Goal: Task Accomplishment & Management: Manage account settings

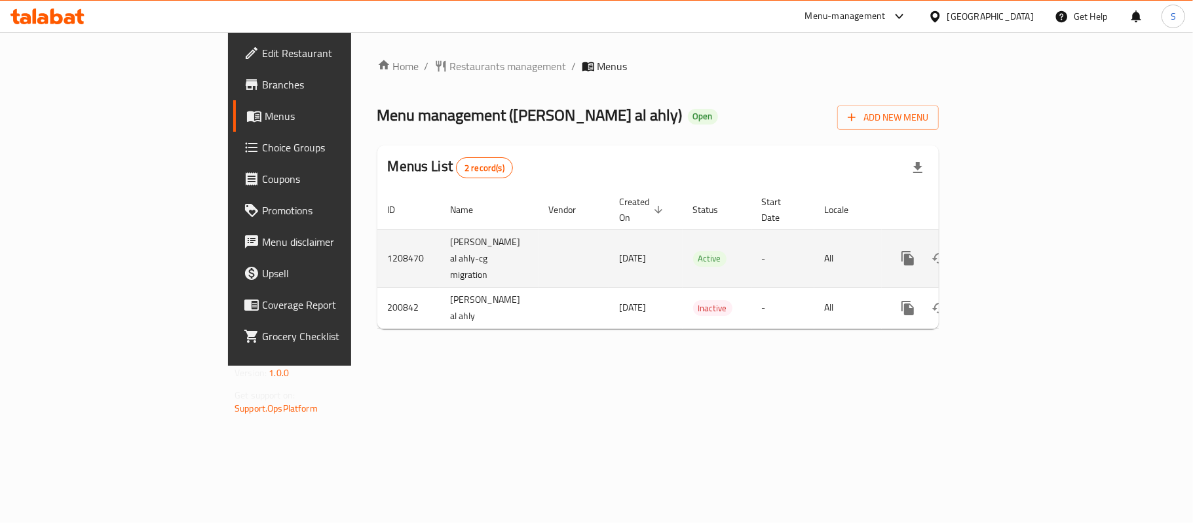
click at [1010, 250] on icon "enhanced table" at bounding box center [1002, 258] width 16 height 16
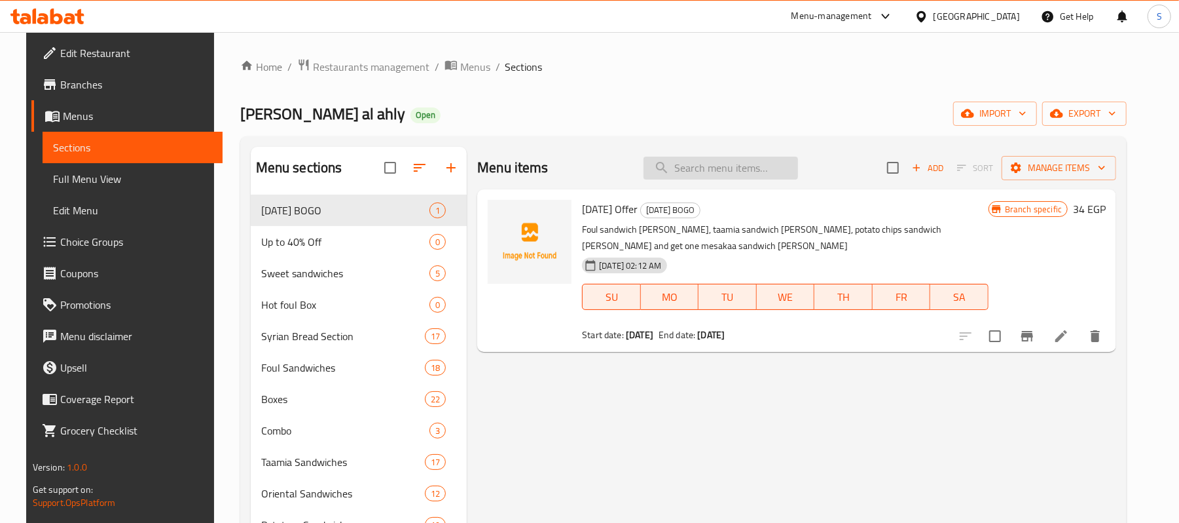
click at [745, 168] on input "search" at bounding box center [721, 168] width 155 height 23
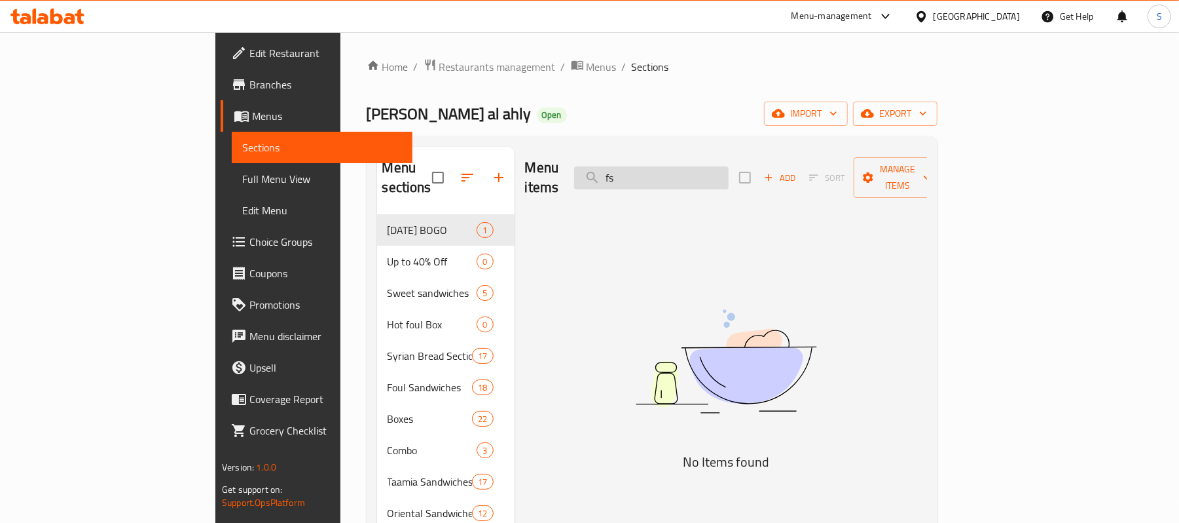
type input "f"
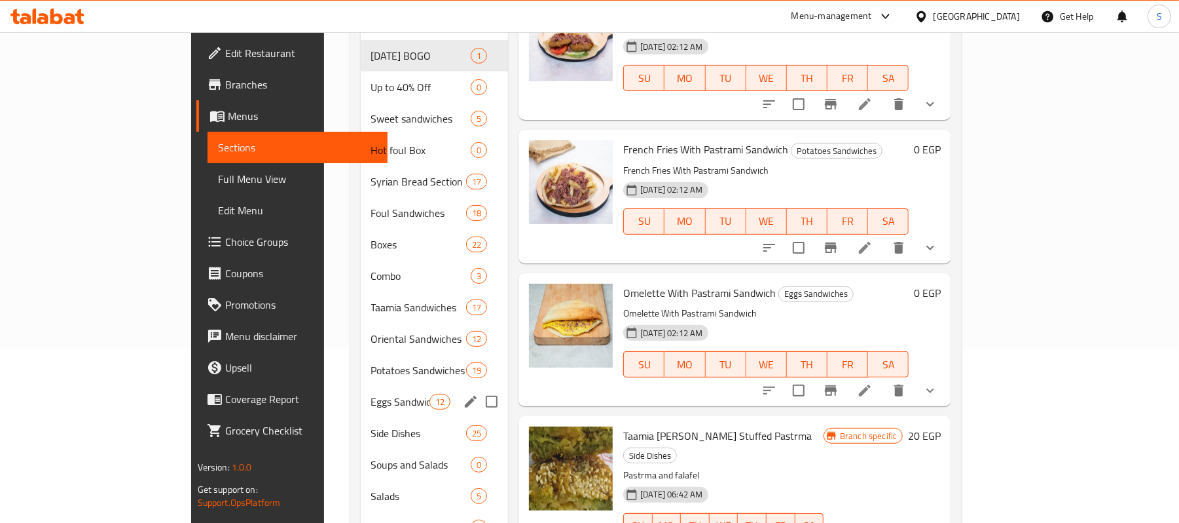
scroll to position [217, 0]
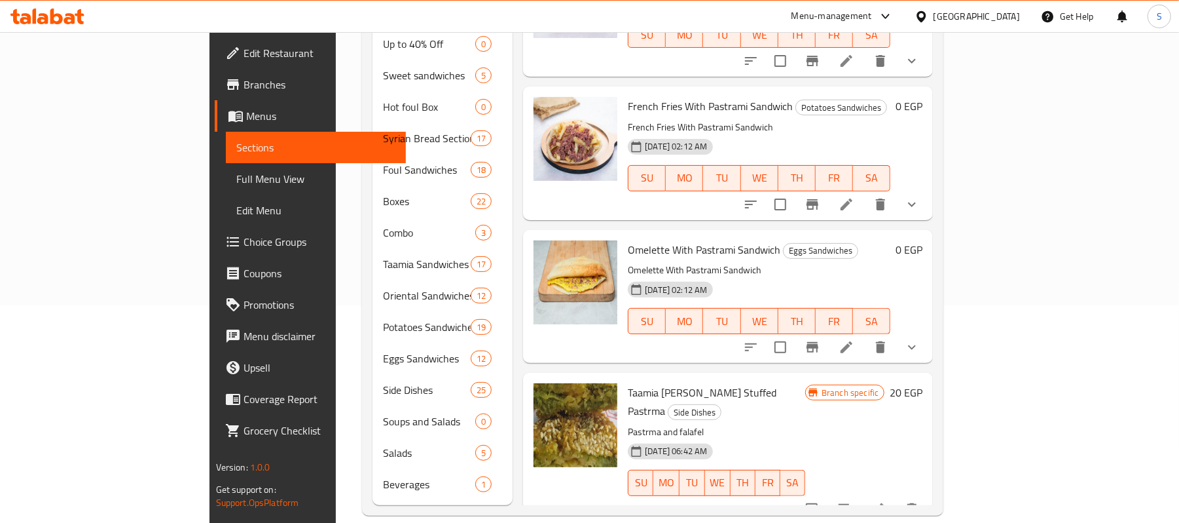
type input "بسطرمة"
click at [244, 242] on span "Choice Groups" at bounding box center [320, 242] width 153 height 16
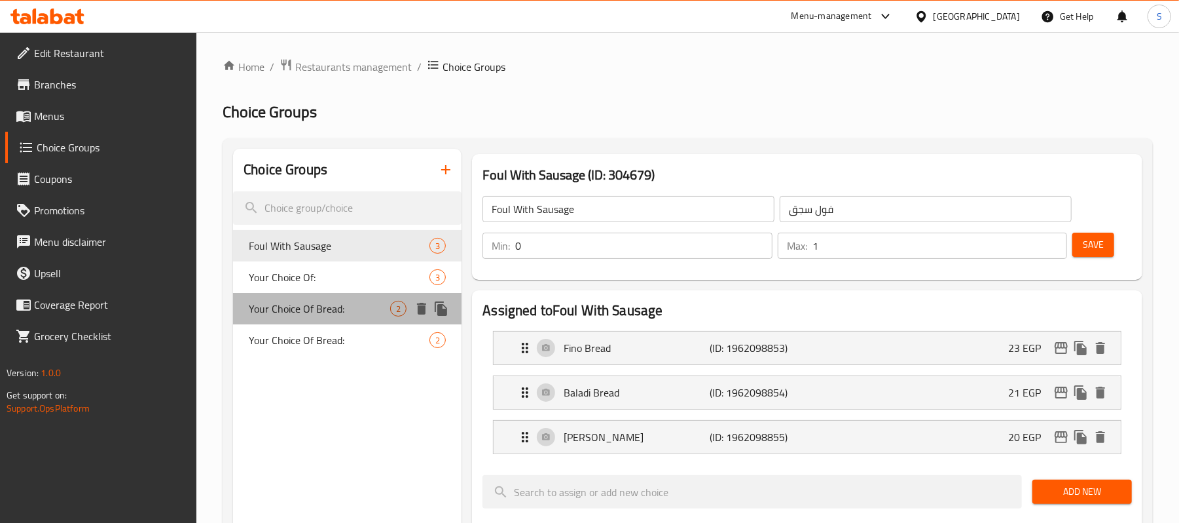
click at [349, 297] on div "Your Choice Of Bread: 2" at bounding box center [347, 308] width 229 height 31
type input "Your Choice Of Bread:"
type input "إختيارك من الخبز:"
type input "1"
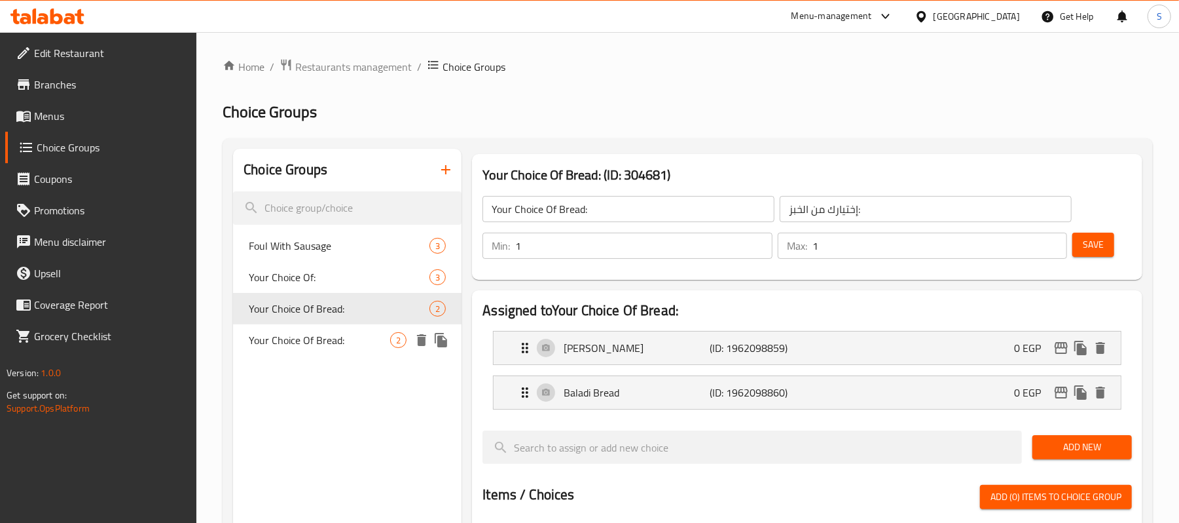
click at [295, 334] on span "Your Choice Of Bread:" at bounding box center [319, 340] width 141 height 16
type input "Your Choice Of Bread:"
type input "0"
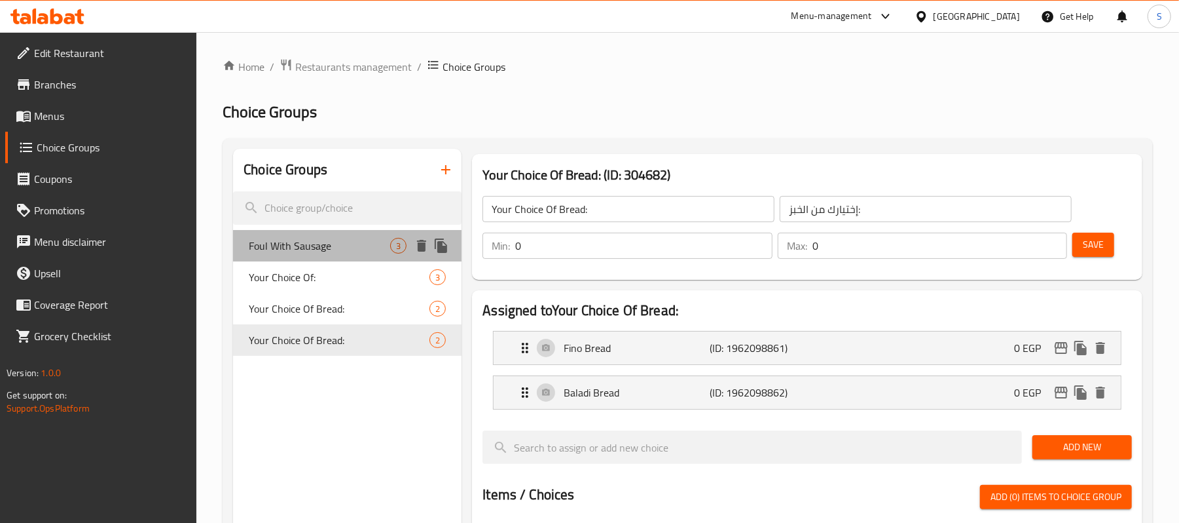
click at [313, 249] on span "Foul With Sausage" at bounding box center [319, 246] width 141 height 16
type input "Foul With Sausage"
type input "فول سجق"
type input "1"
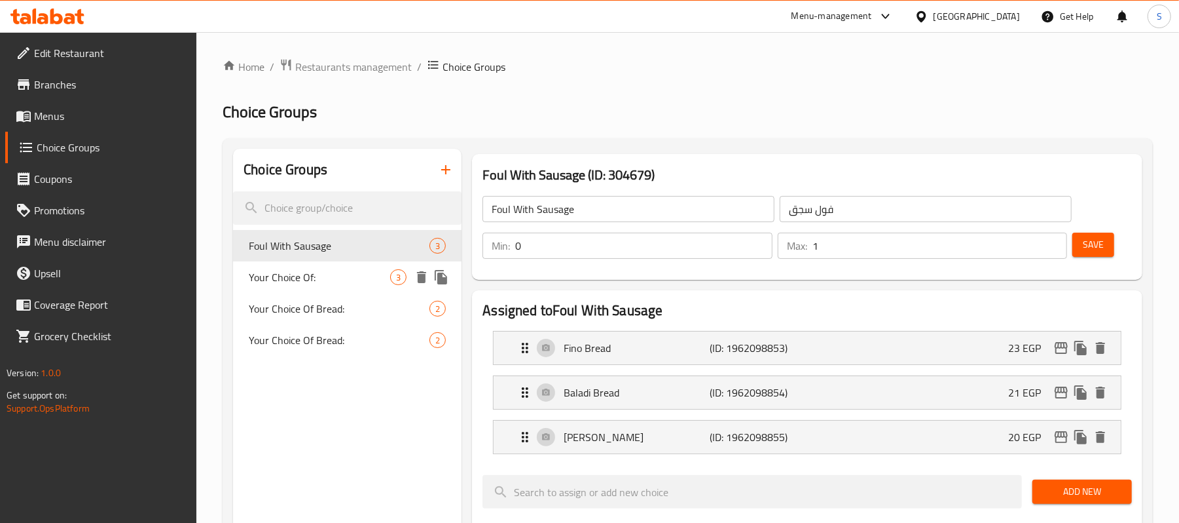
drag, startPoint x: 299, startPoint y: 289, endPoint x: 307, endPoint y: 286, distance: 8.8
click at [300, 289] on div "Your Choice Of: 3" at bounding box center [347, 276] width 229 height 31
type input "Your Choice Of:"
type input "إختيارك من:"
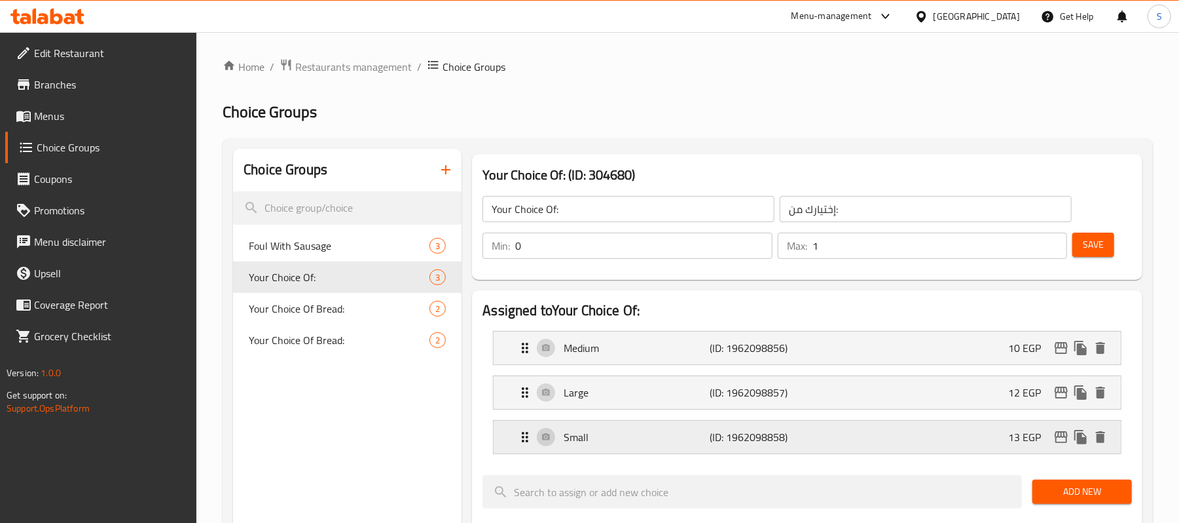
click at [868, 449] on div "Small (ID: 1962098858) 13 EGP" at bounding box center [811, 436] width 588 height 33
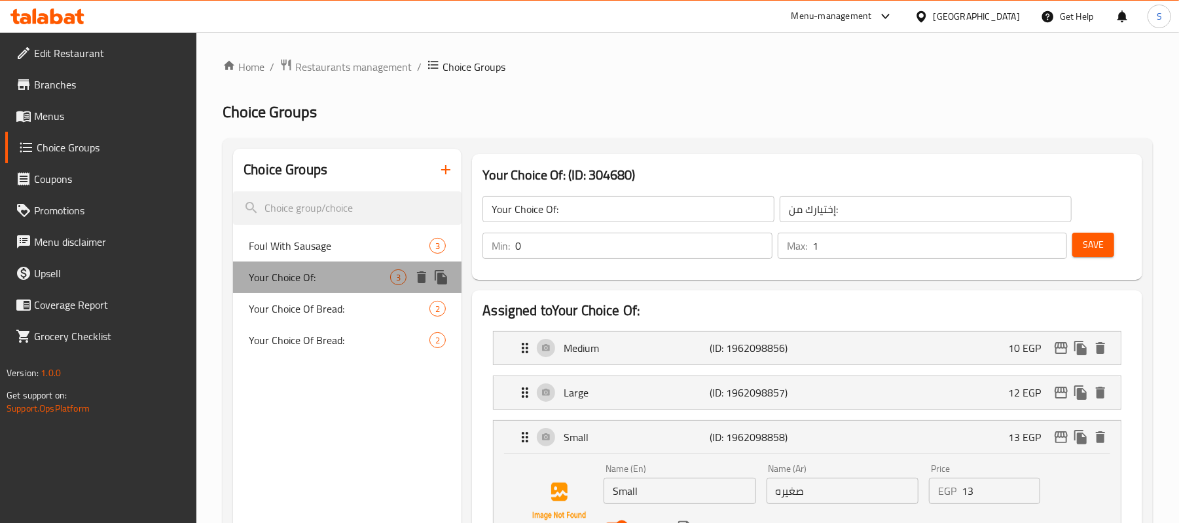
click at [299, 270] on span "Your Choice Of:" at bounding box center [319, 277] width 141 height 16
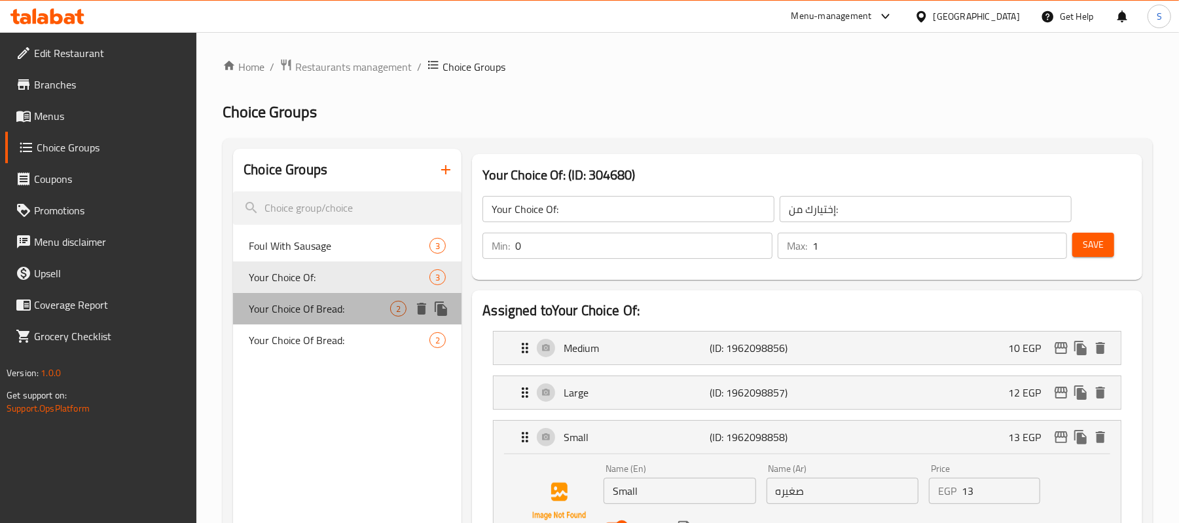
click at [305, 305] on span "Your Choice Of Bread:" at bounding box center [319, 309] width 141 height 16
type input "Your Choice Of Bread:"
type input "إختيارك من الخبز:"
type input "1"
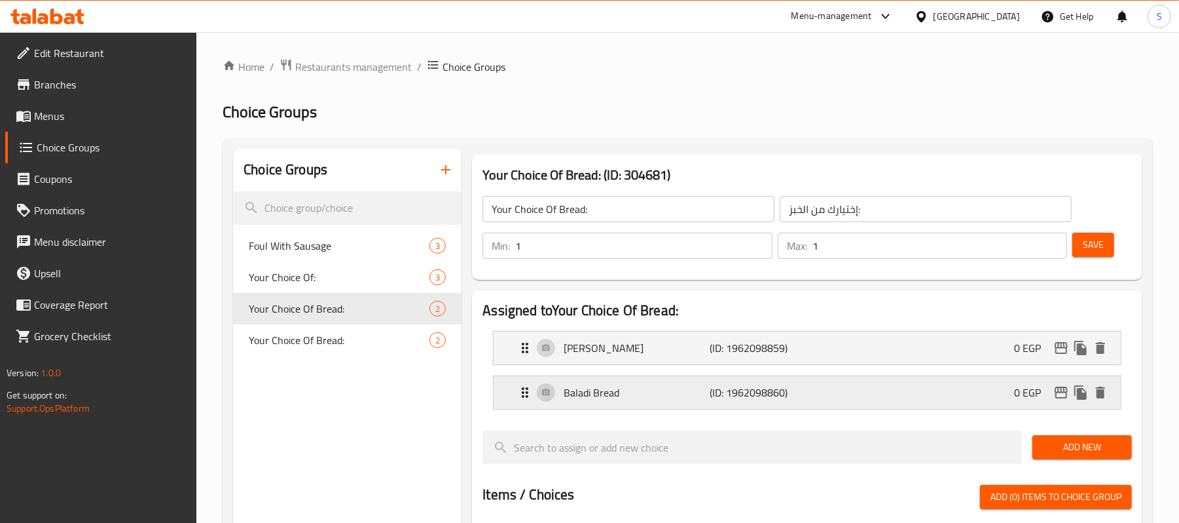
click at [830, 392] on div "Baladi Bread (ID: 1962098860) 0 EGP" at bounding box center [811, 392] width 588 height 33
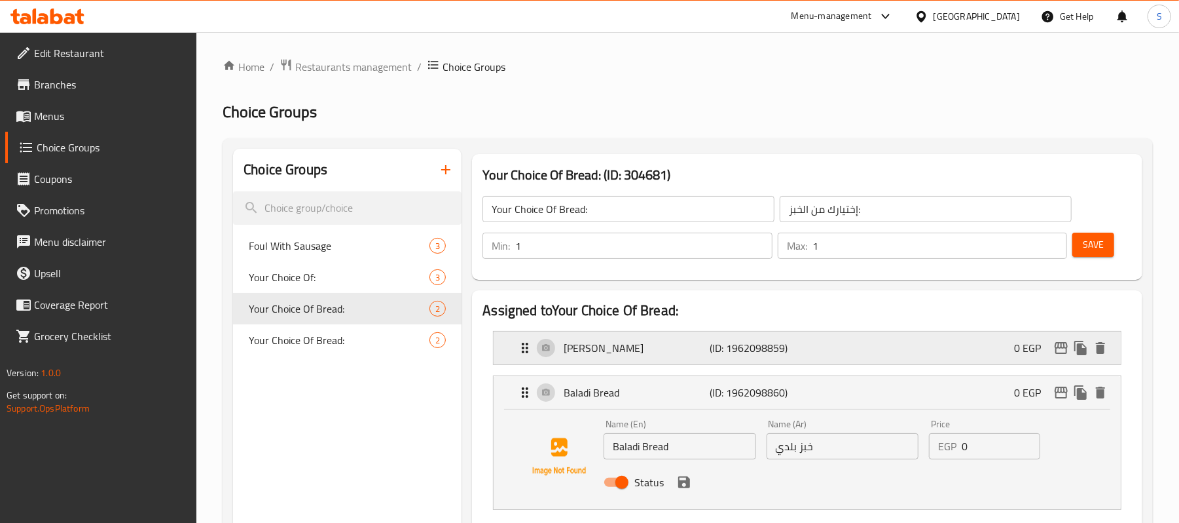
click at [836, 355] on div "Shami Bread (ID: 1962098859) 0 EGP" at bounding box center [811, 347] width 588 height 33
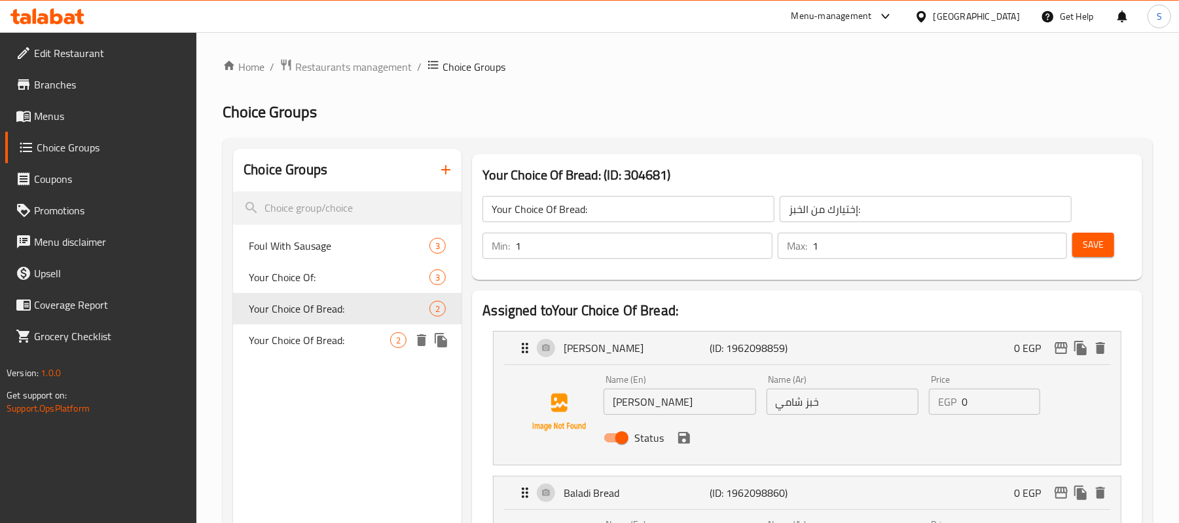
click at [250, 325] on div "Your Choice Of Bread: 2" at bounding box center [347, 339] width 229 height 31
type input "Your Choice Of Bread:"
type input "0"
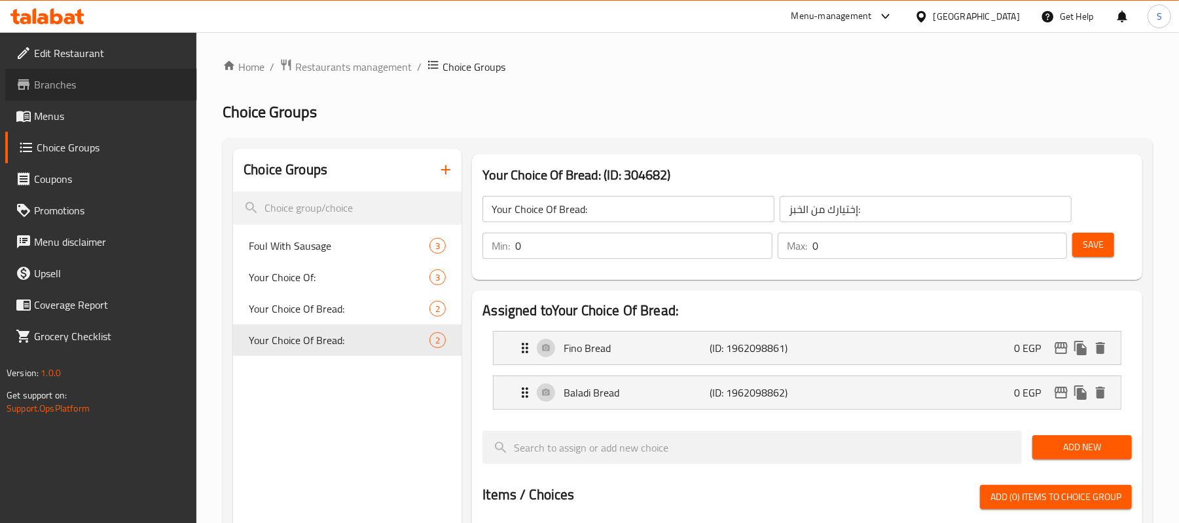
click at [62, 77] on span "Branches" at bounding box center [110, 85] width 153 height 16
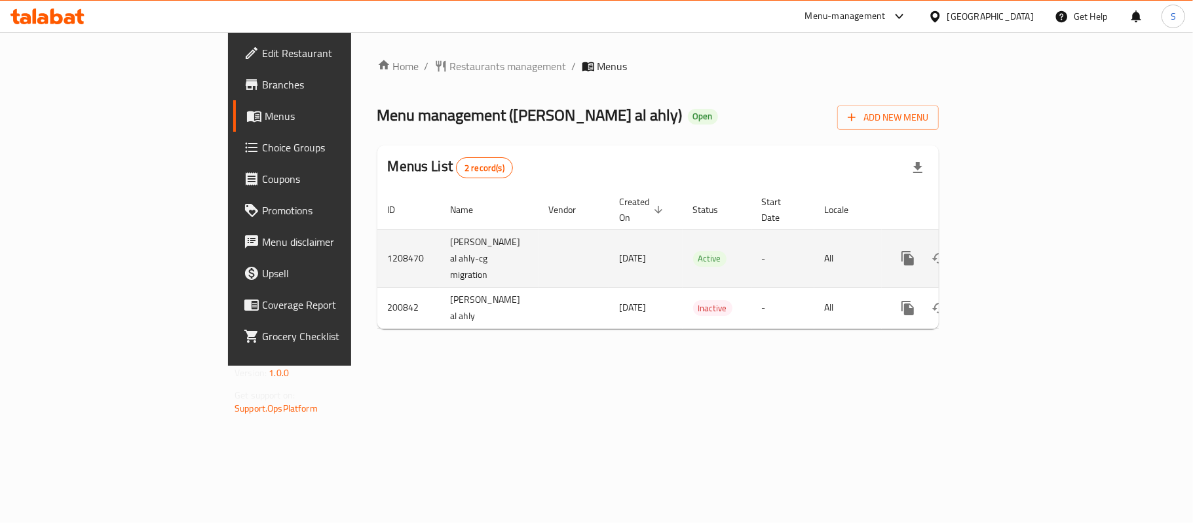
click at [1008, 252] on icon "enhanced table" at bounding box center [1002, 258] width 12 height 12
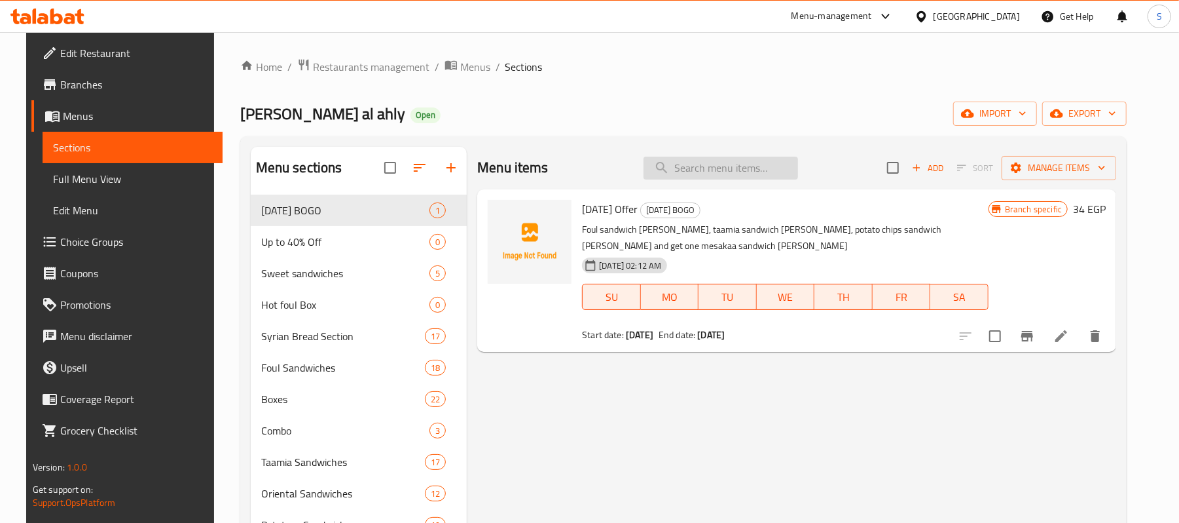
click at [705, 174] on input "search" at bounding box center [721, 168] width 155 height 23
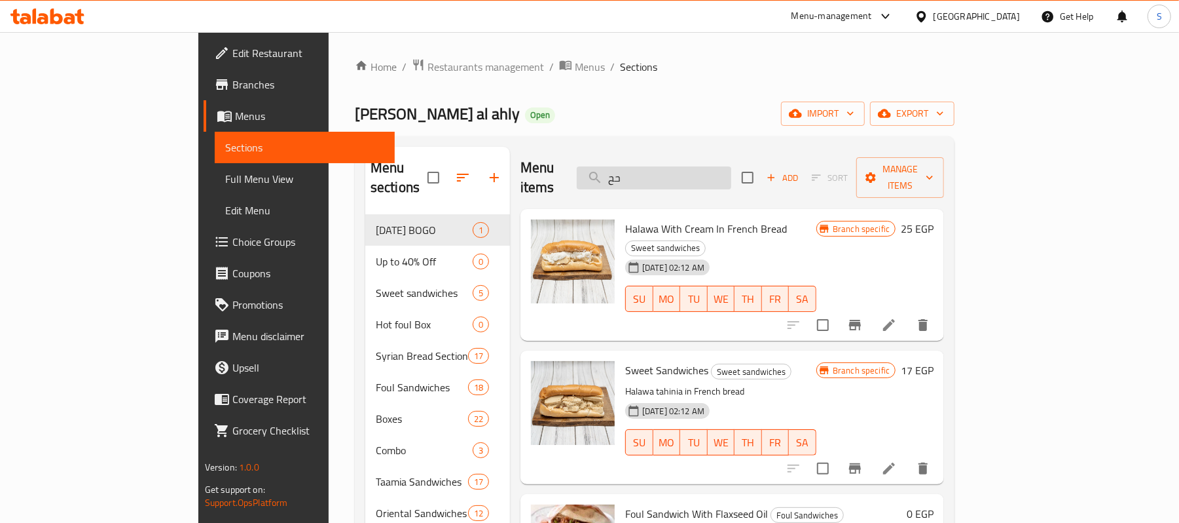
type input "ح"
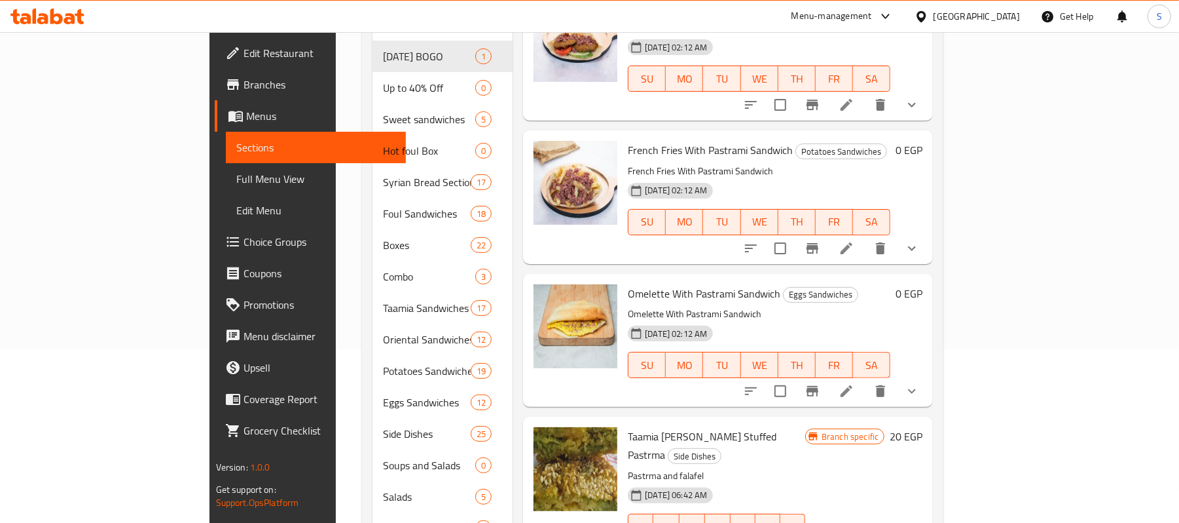
scroll to position [174, 0]
type input "بسطرمة"
click at [855, 382] on icon at bounding box center [847, 390] width 16 height 16
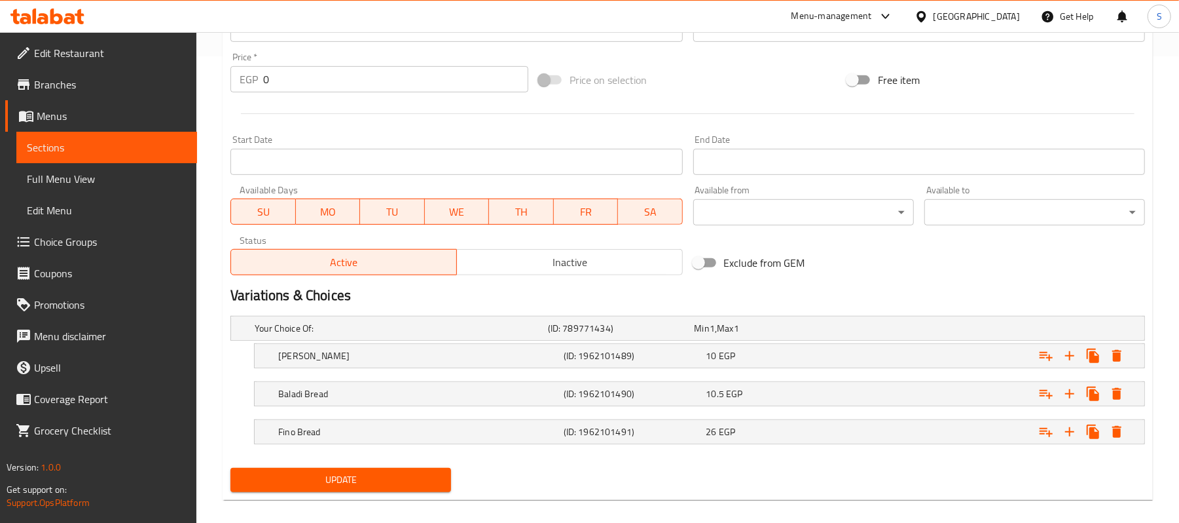
scroll to position [482, 0]
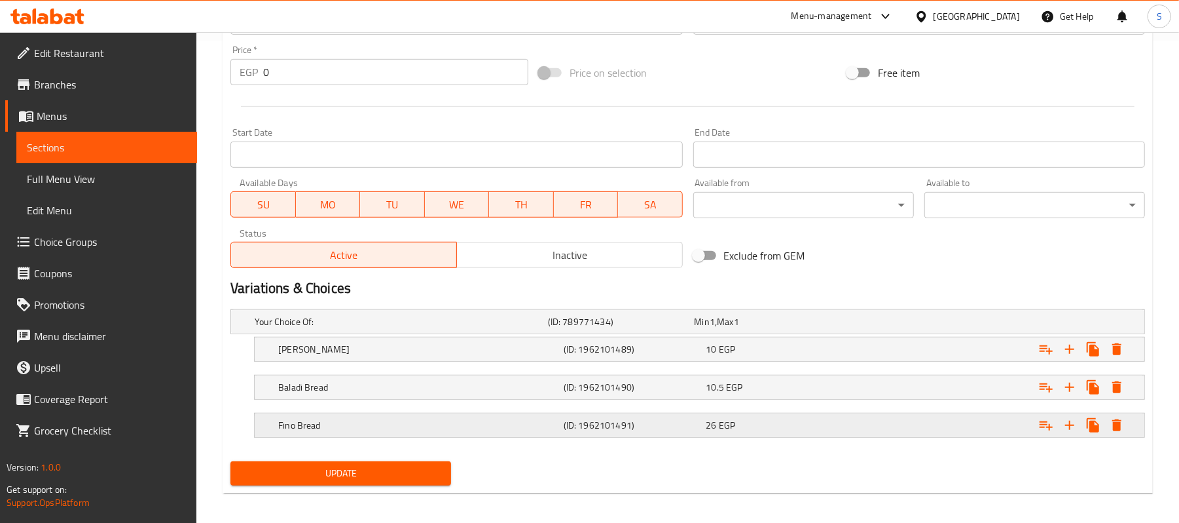
click at [695, 434] on div "(ID: 1962101491)" at bounding box center [632, 425] width 143 height 18
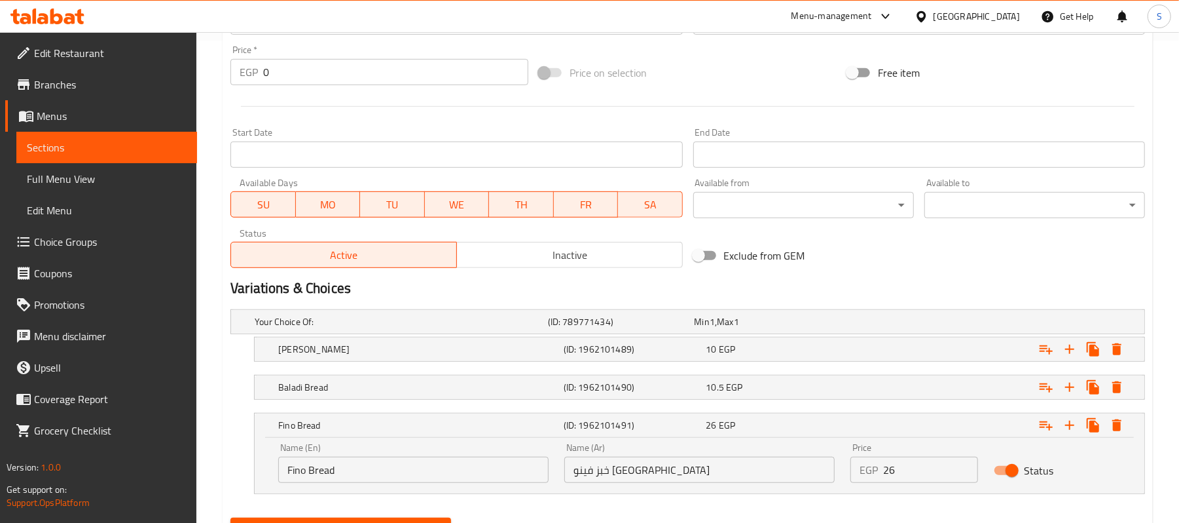
scroll to position [547, 0]
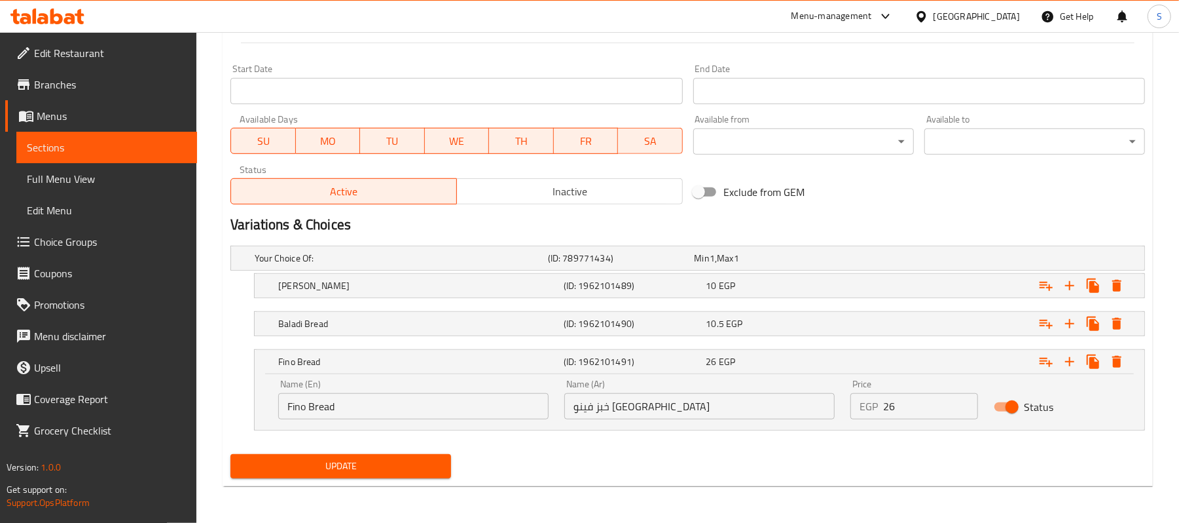
click at [417, 407] on input "Fino Bread" at bounding box center [413, 406] width 270 height 26
click at [306, 406] on input "Fino Bread" at bounding box center [413, 406] width 270 height 26
click at [289, 406] on input "Fino Bread" at bounding box center [413, 406] width 270 height 26
click at [312, 407] on input "Fino Bread" at bounding box center [413, 406] width 270 height 26
click at [288, 417] on input "Fino Bread" at bounding box center [413, 406] width 270 height 26
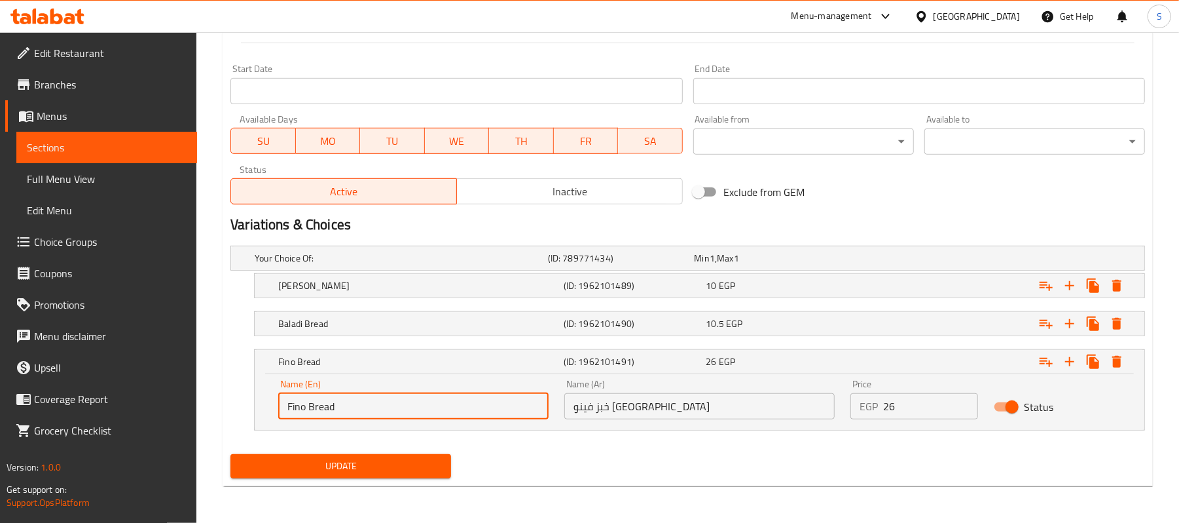
click at [286, 411] on input "Fino Bread" at bounding box center [413, 406] width 270 height 26
type input "French Fino Bread"
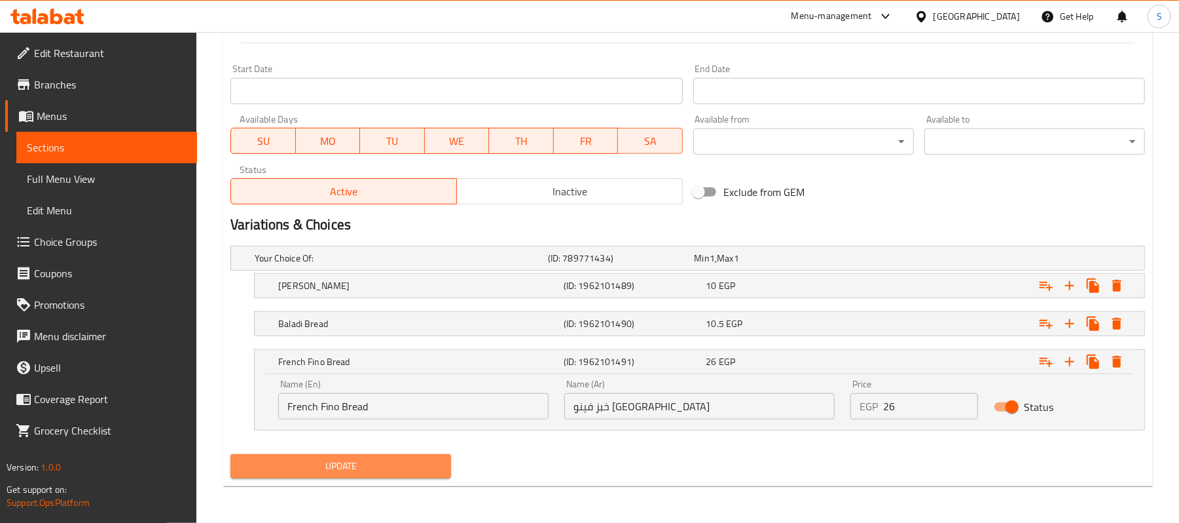
click at [352, 460] on span "Update" at bounding box center [341, 466] width 200 height 16
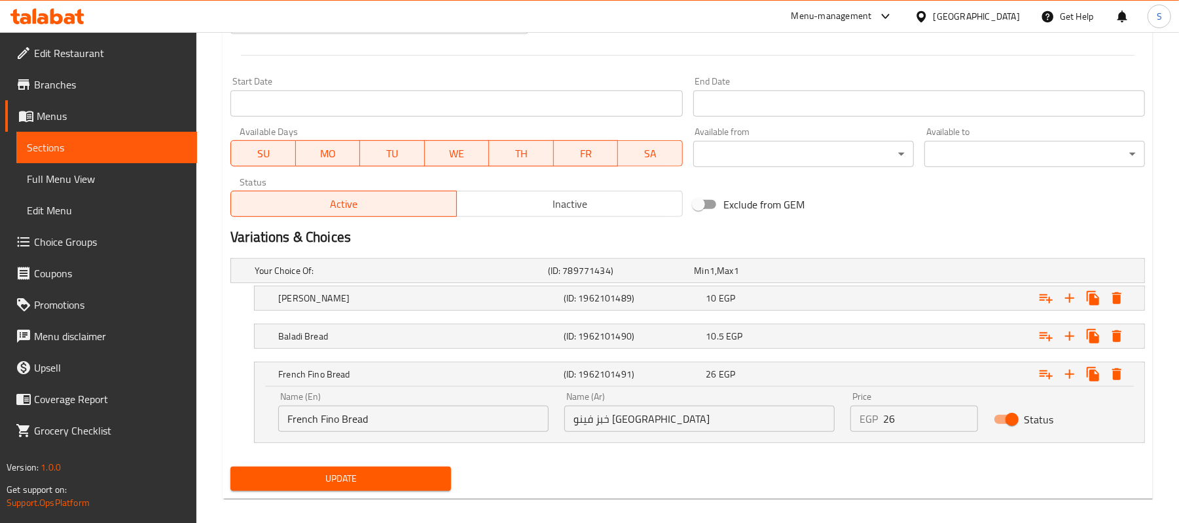
scroll to position [145, 0]
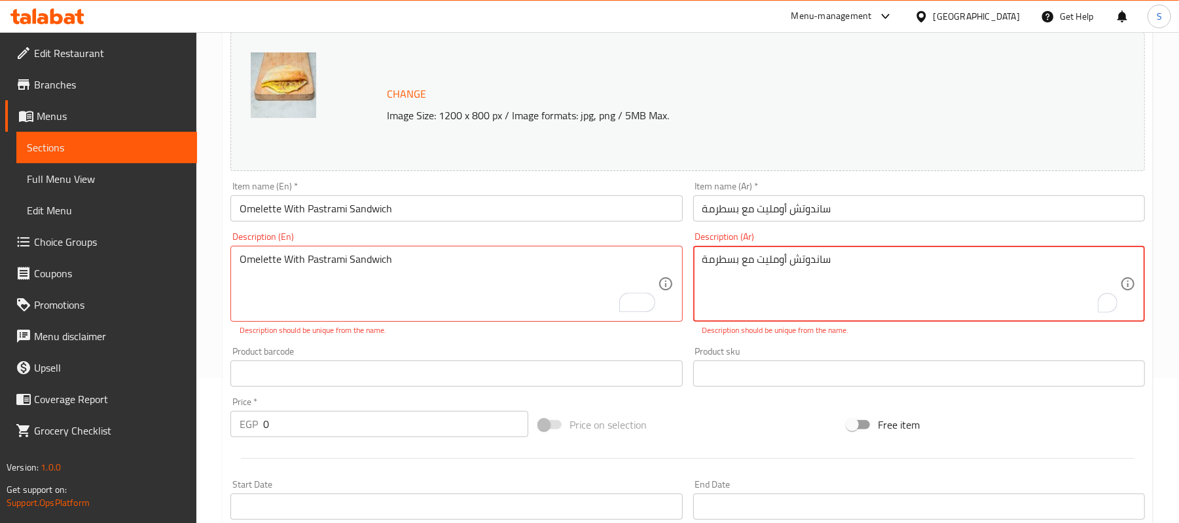
click at [867, 274] on textarea "ساندوتش أومليت مع بسطرمة" at bounding box center [912, 284] width 418 height 62
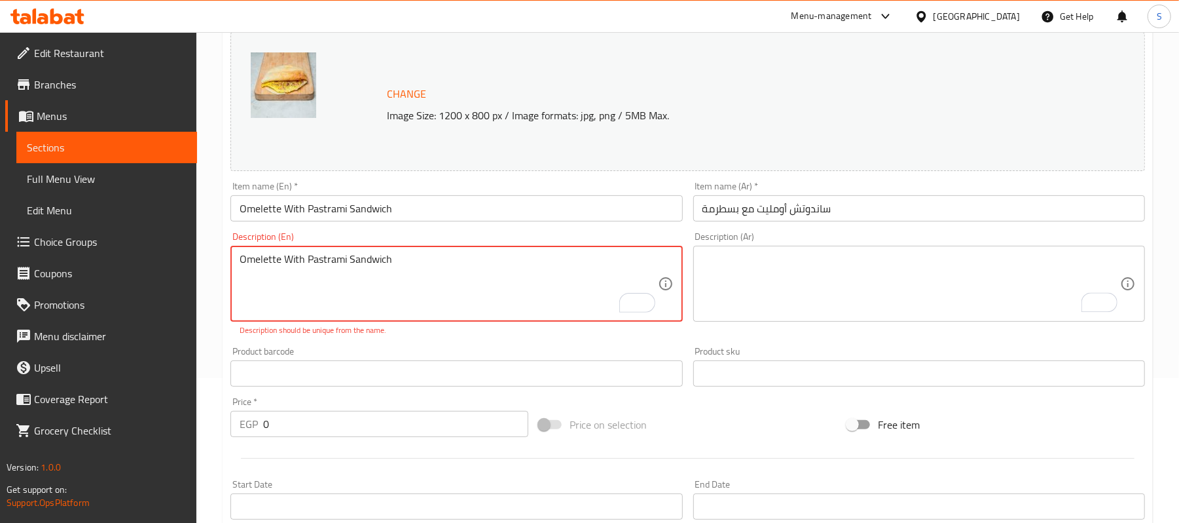
click at [506, 268] on textarea "Omelette With Pastrami Sandwich" at bounding box center [449, 284] width 418 height 62
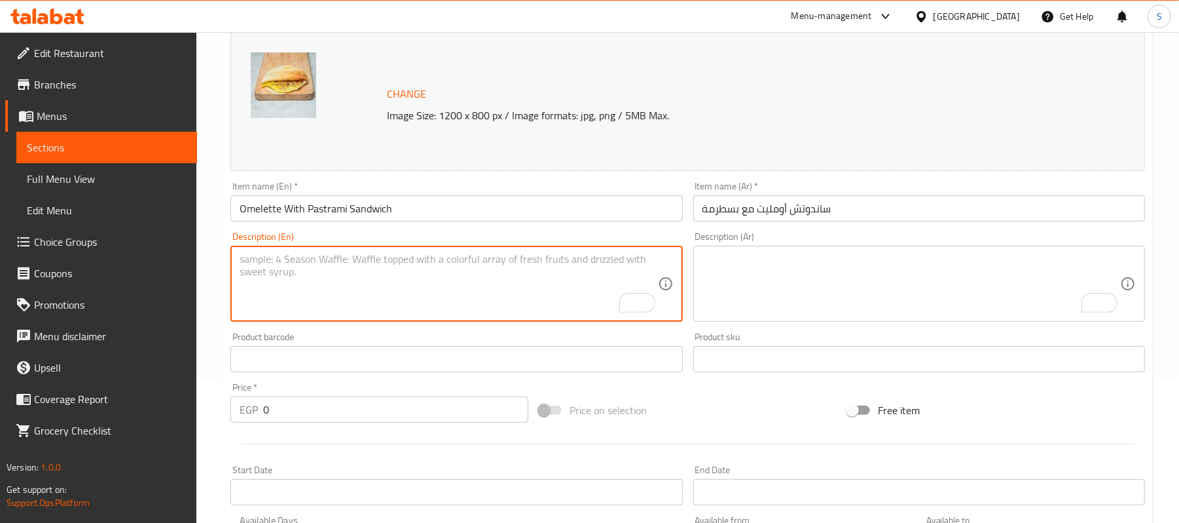
click at [493, 211] on input "Omelette With Pastrami Sandwich" at bounding box center [457, 208] width 452 height 26
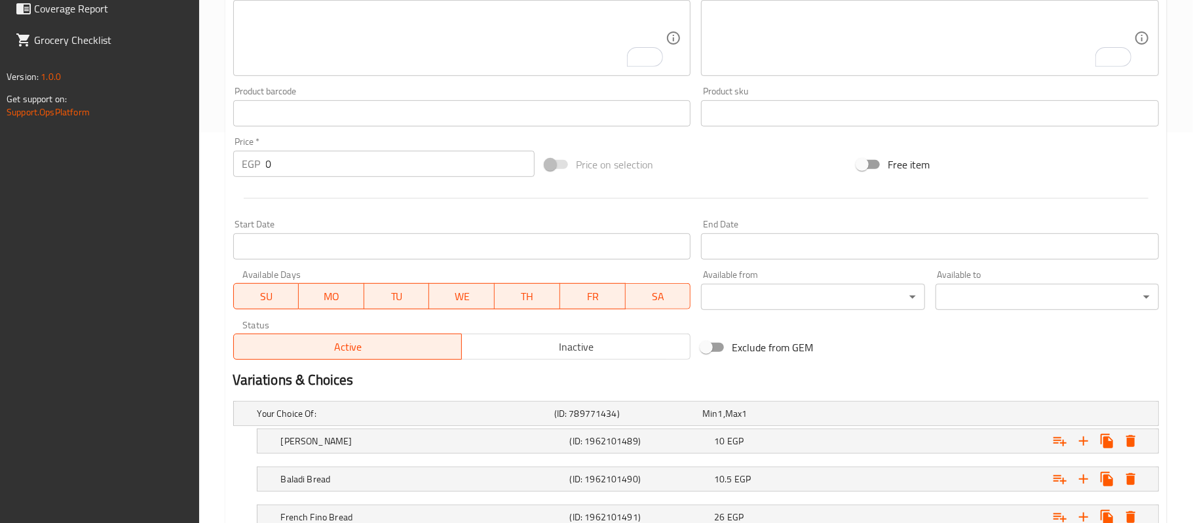
scroll to position [547, 0]
